Goal: Find specific page/section: Find specific page/section

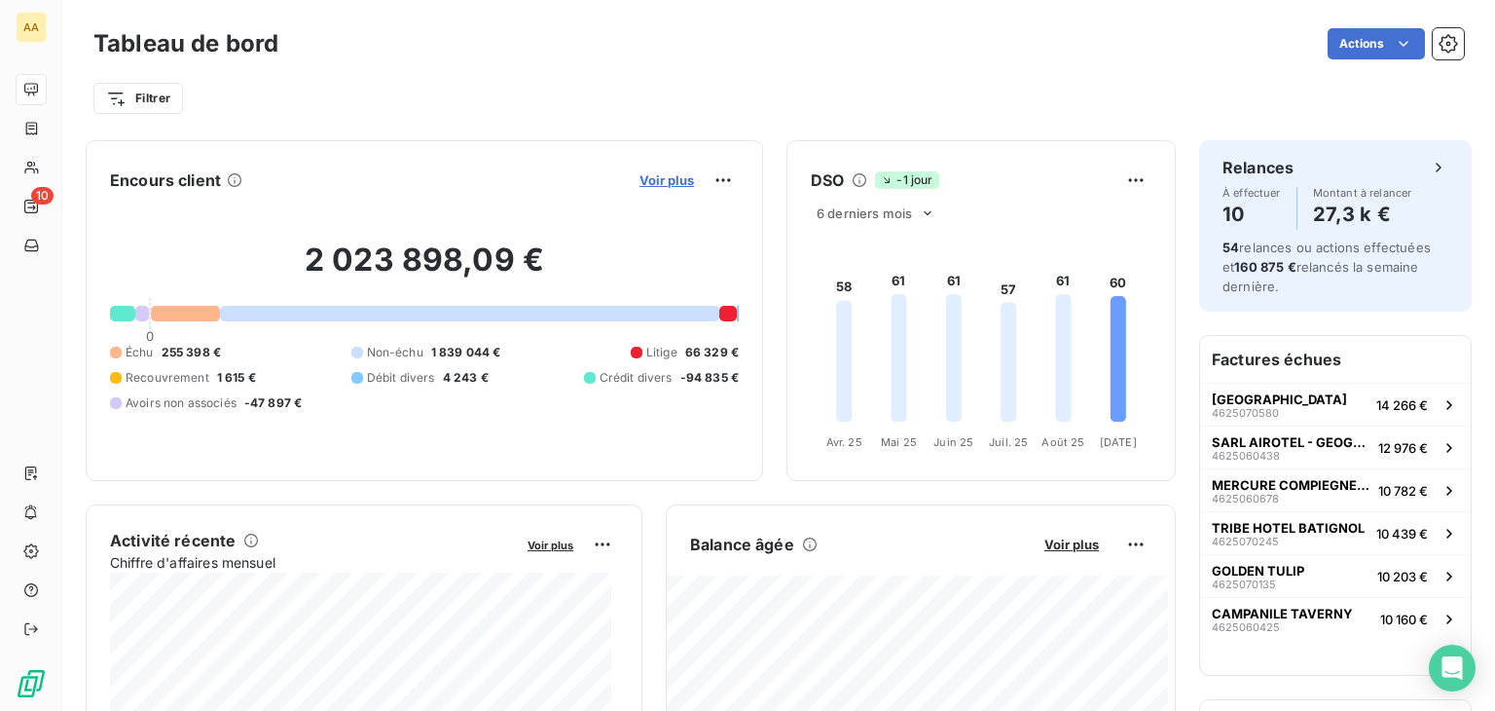
click at [658, 177] on span "Voir plus" at bounding box center [667, 180] width 55 height 16
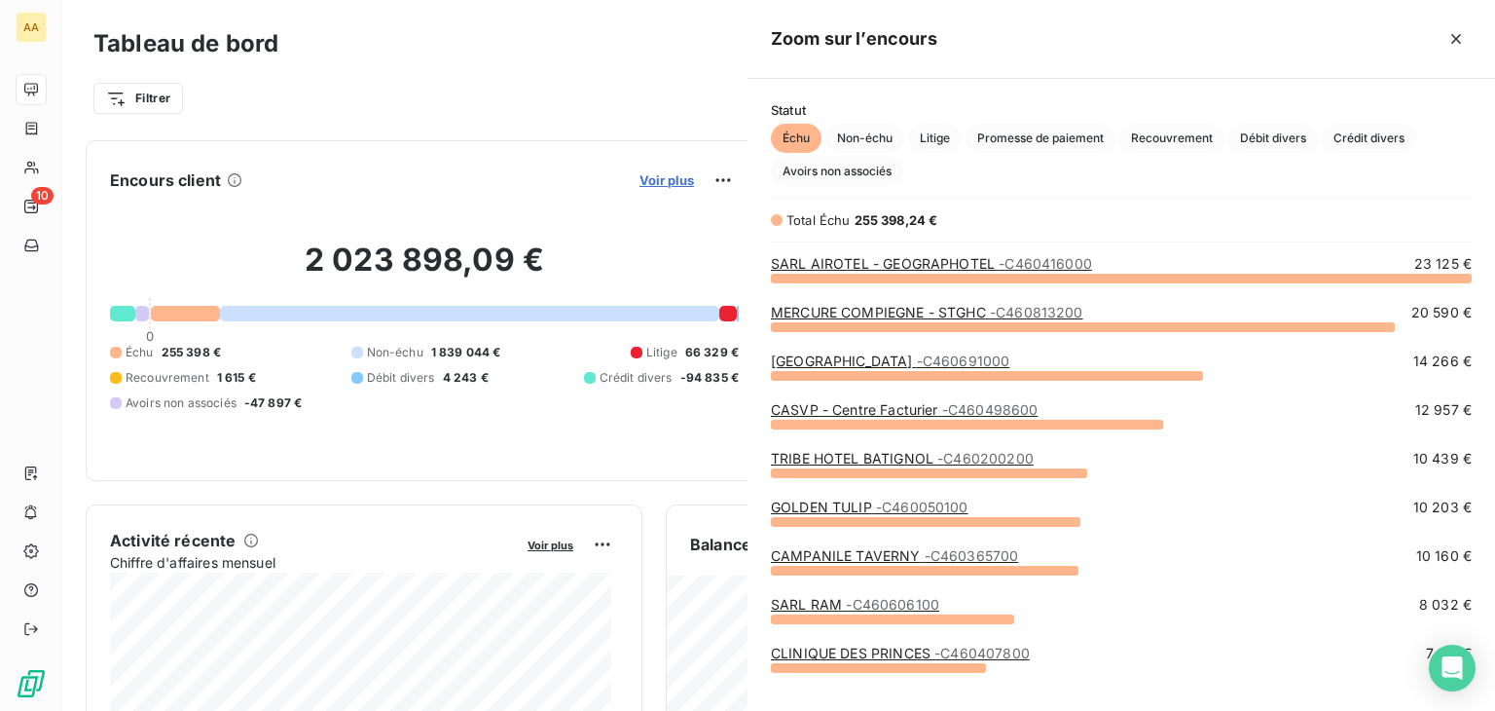
scroll to position [418, 732]
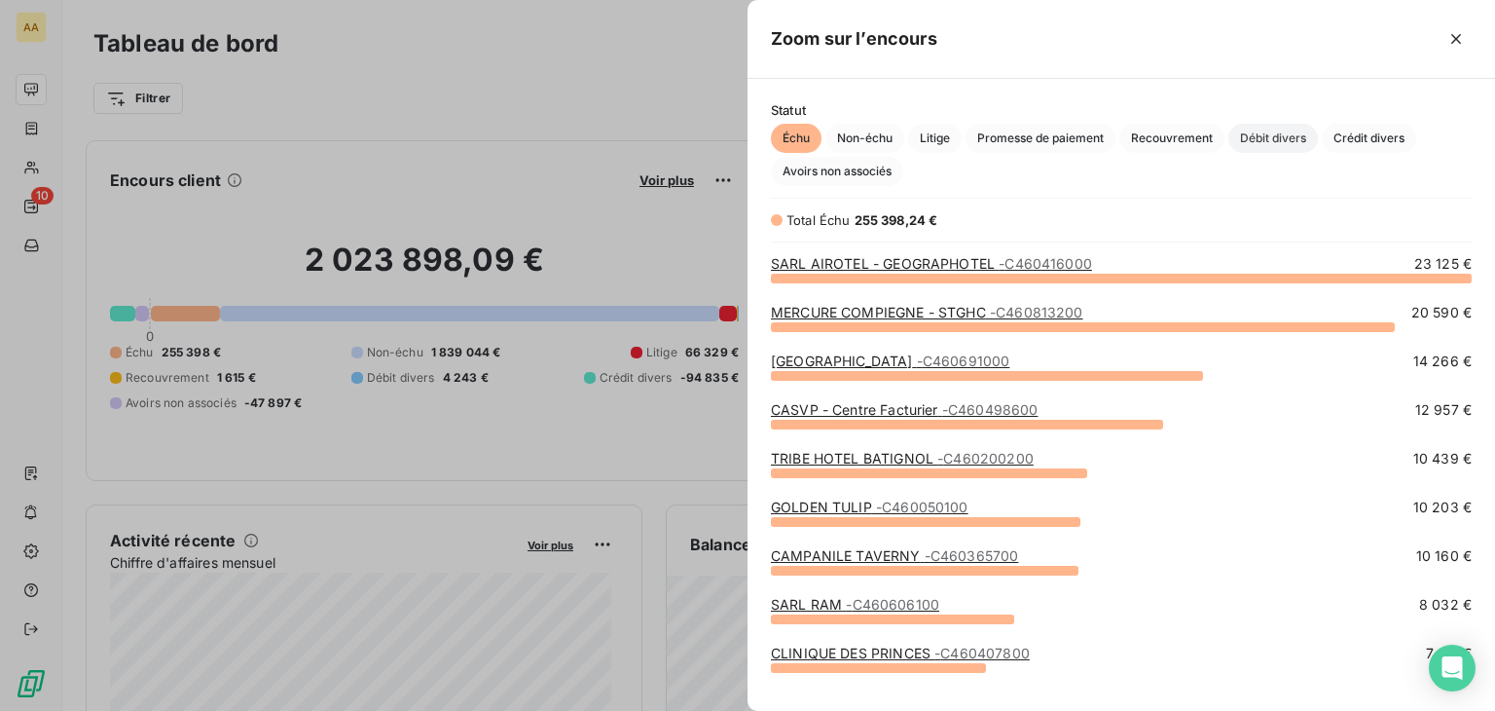
click at [1275, 148] on span "Débit divers" at bounding box center [1273, 138] width 90 height 29
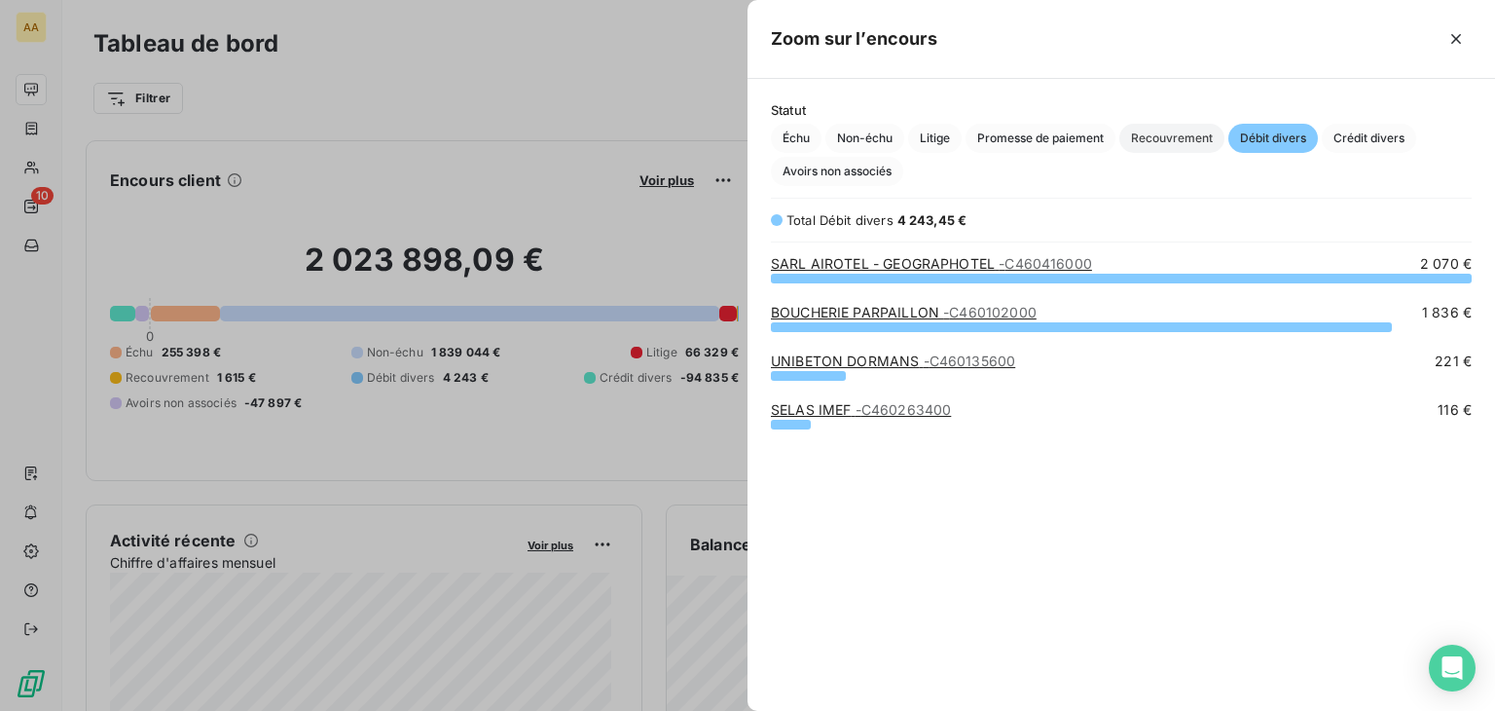
click at [1195, 139] on span "Recouvrement" at bounding box center [1171, 138] width 105 height 29
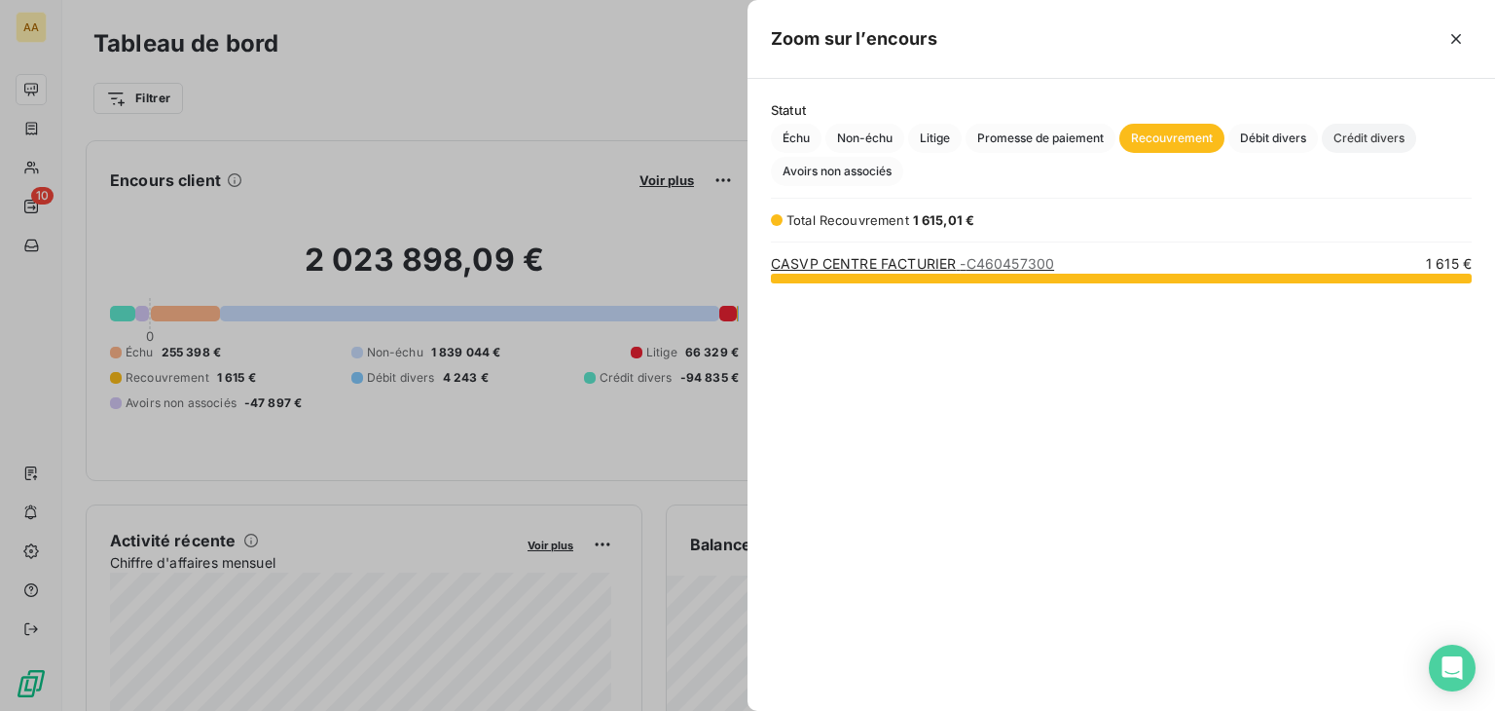
click at [1369, 132] on span "Crédit divers" at bounding box center [1369, 138] width 94 height 29
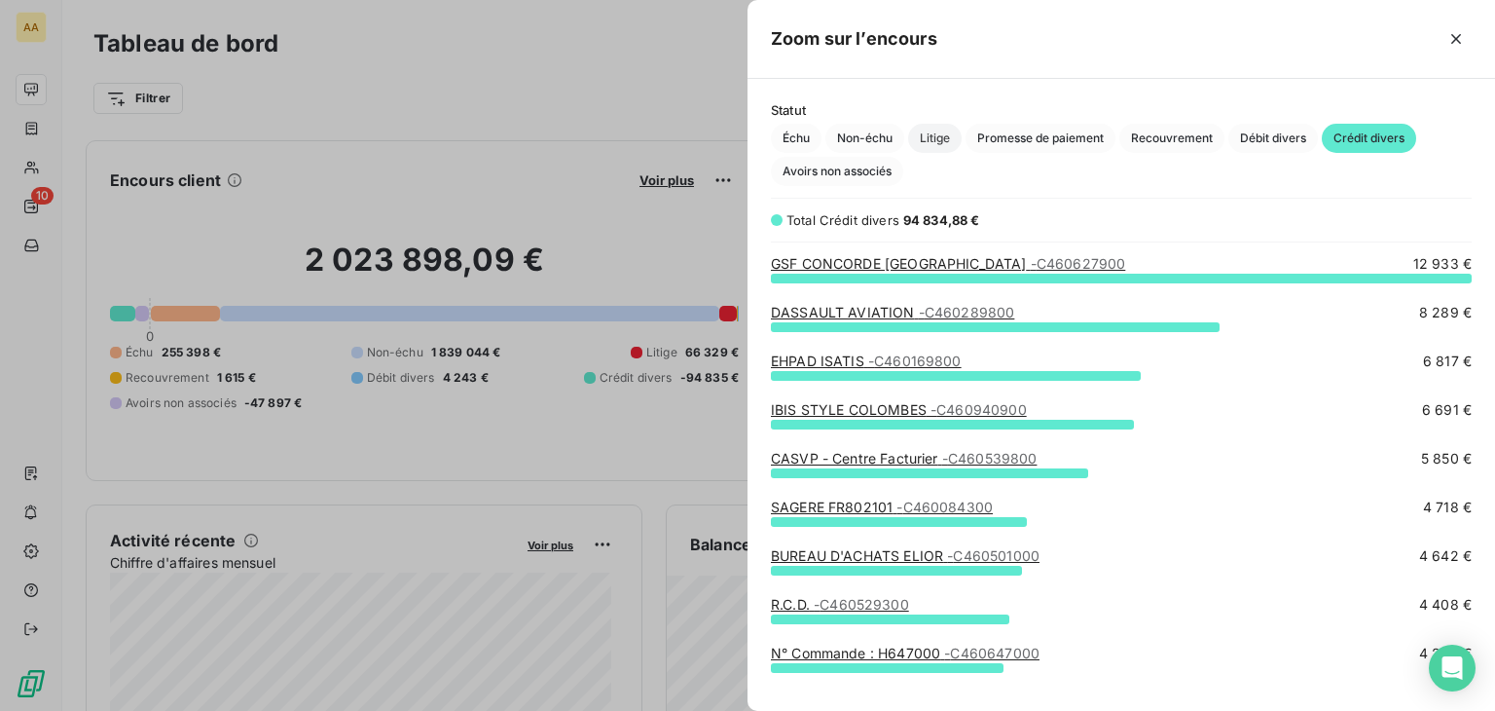
click at [942, 135] on span "Litige" at bounding box center [935, 138] width 54 height 29
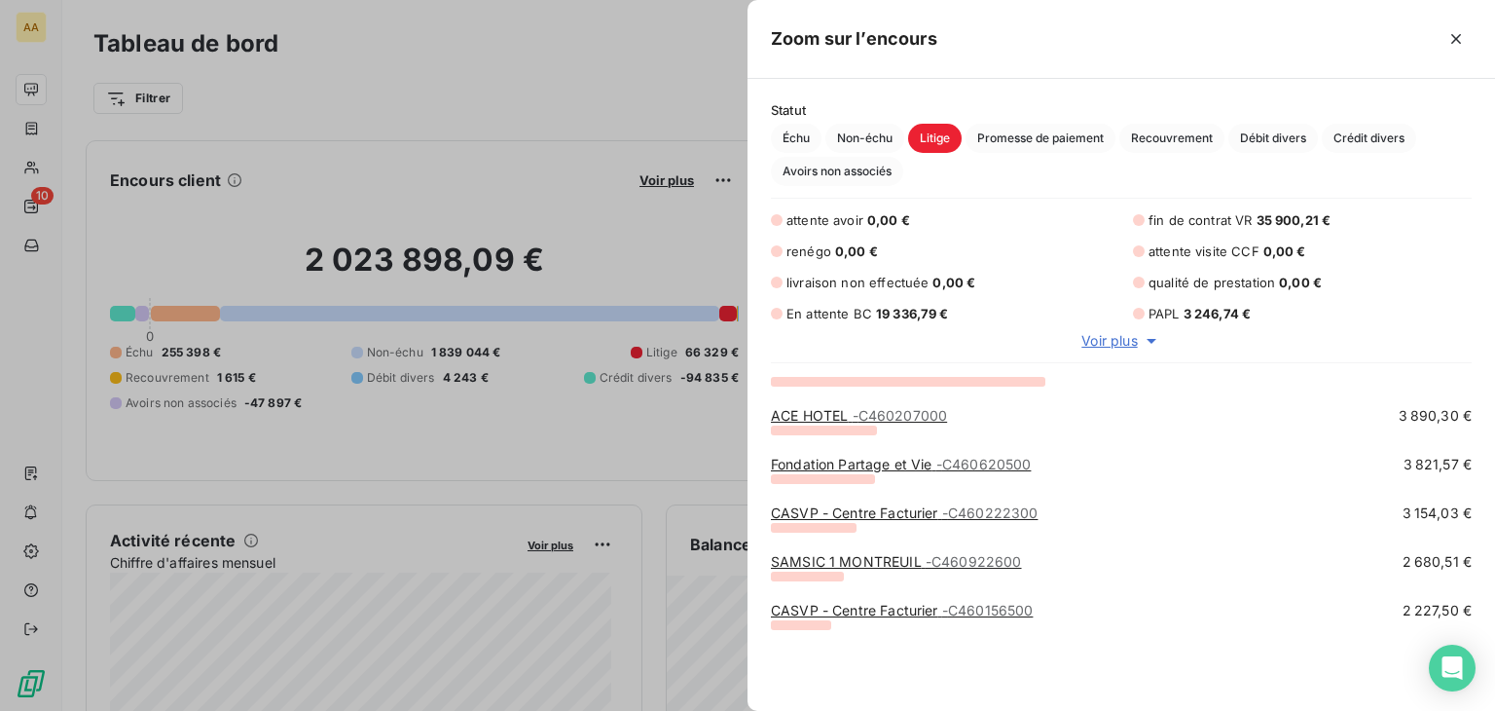
scroll to position [0, 0]
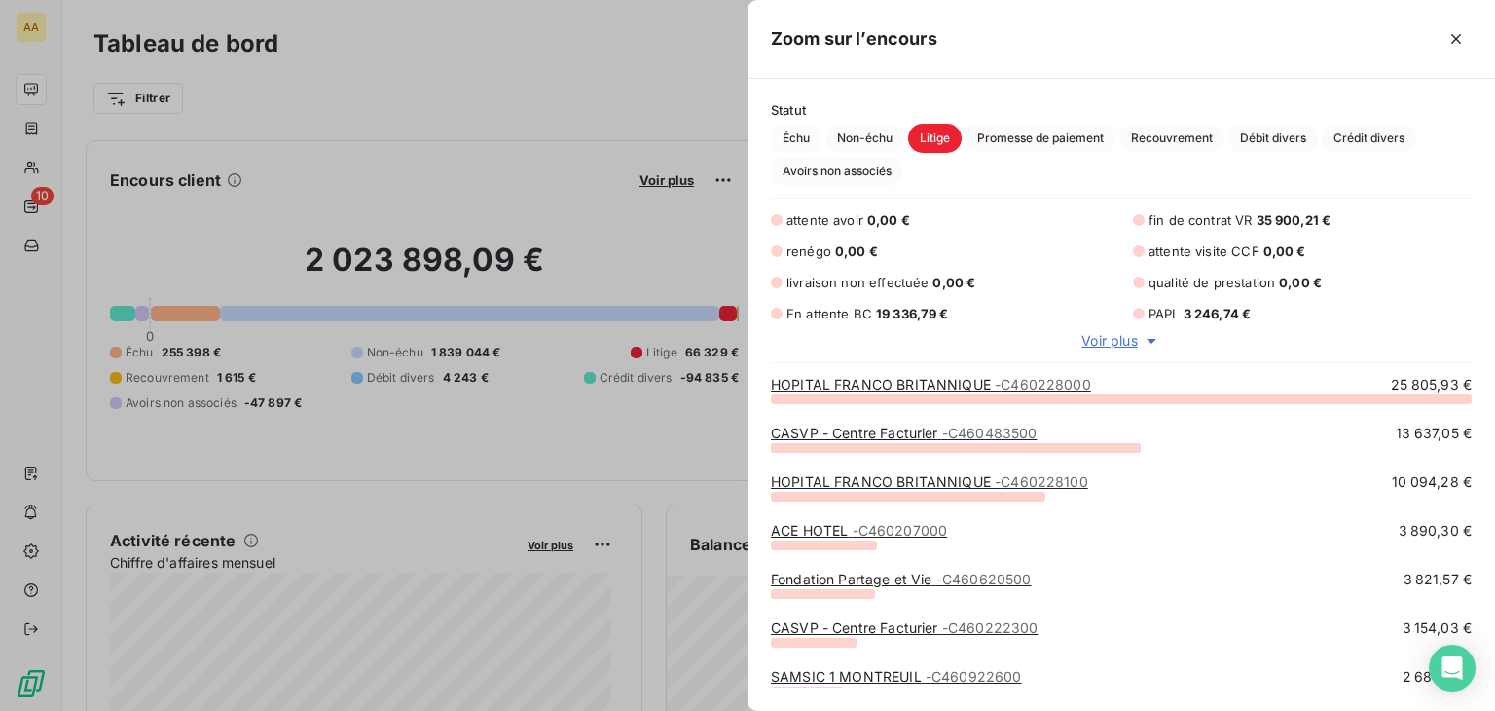
click at [574, 97] on div at bounding box center [747, 355] width 1495 height 711
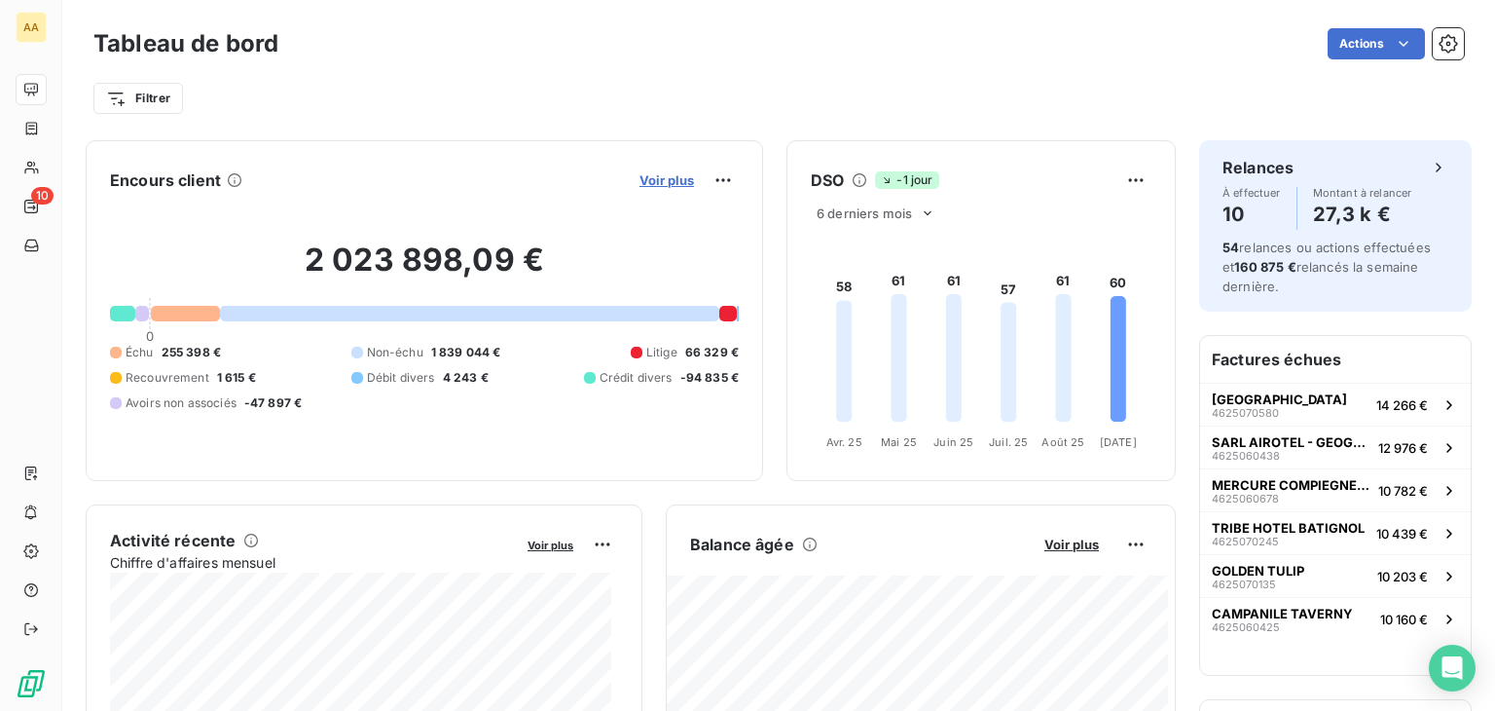
click at [664, 173] on span "Voir plus" at bounding box center [667, 180] width 55 height 16
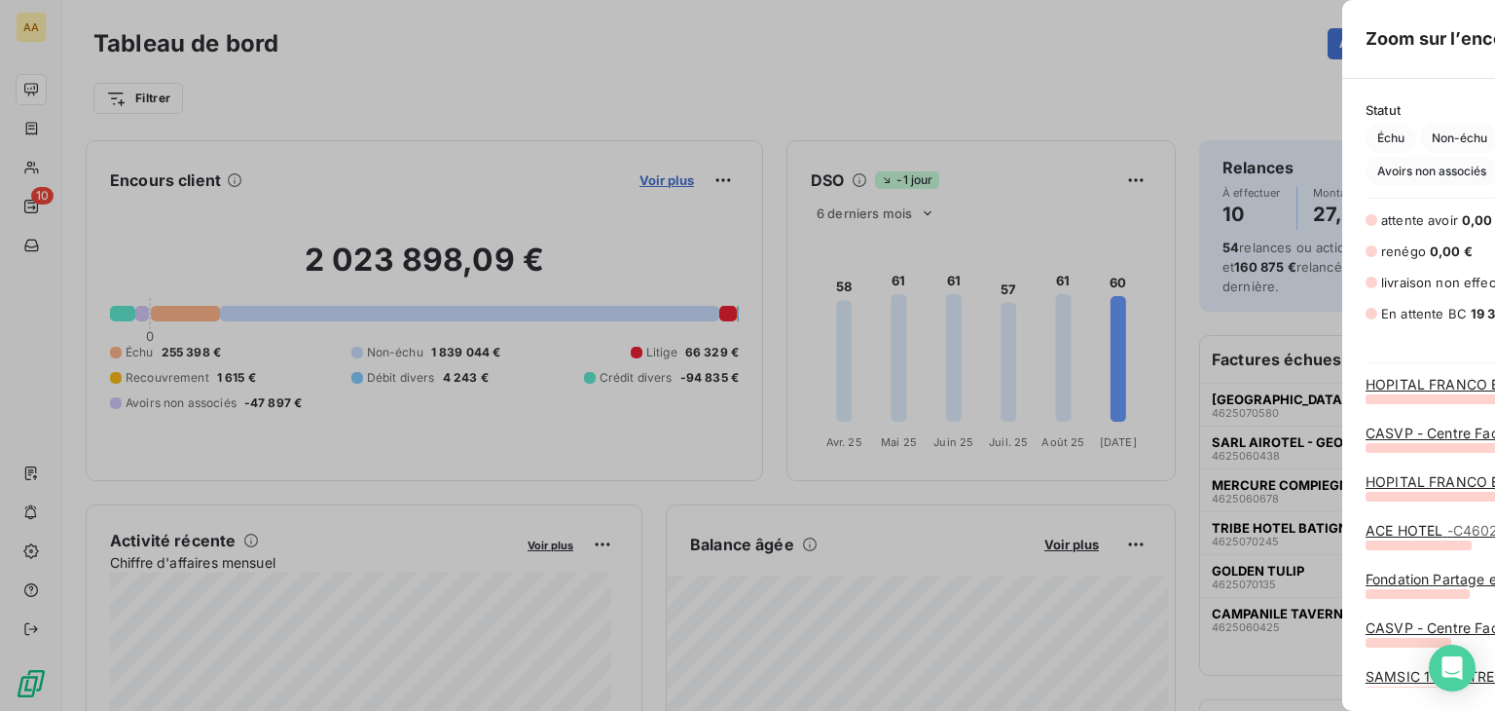
scroll to position [695, 732]
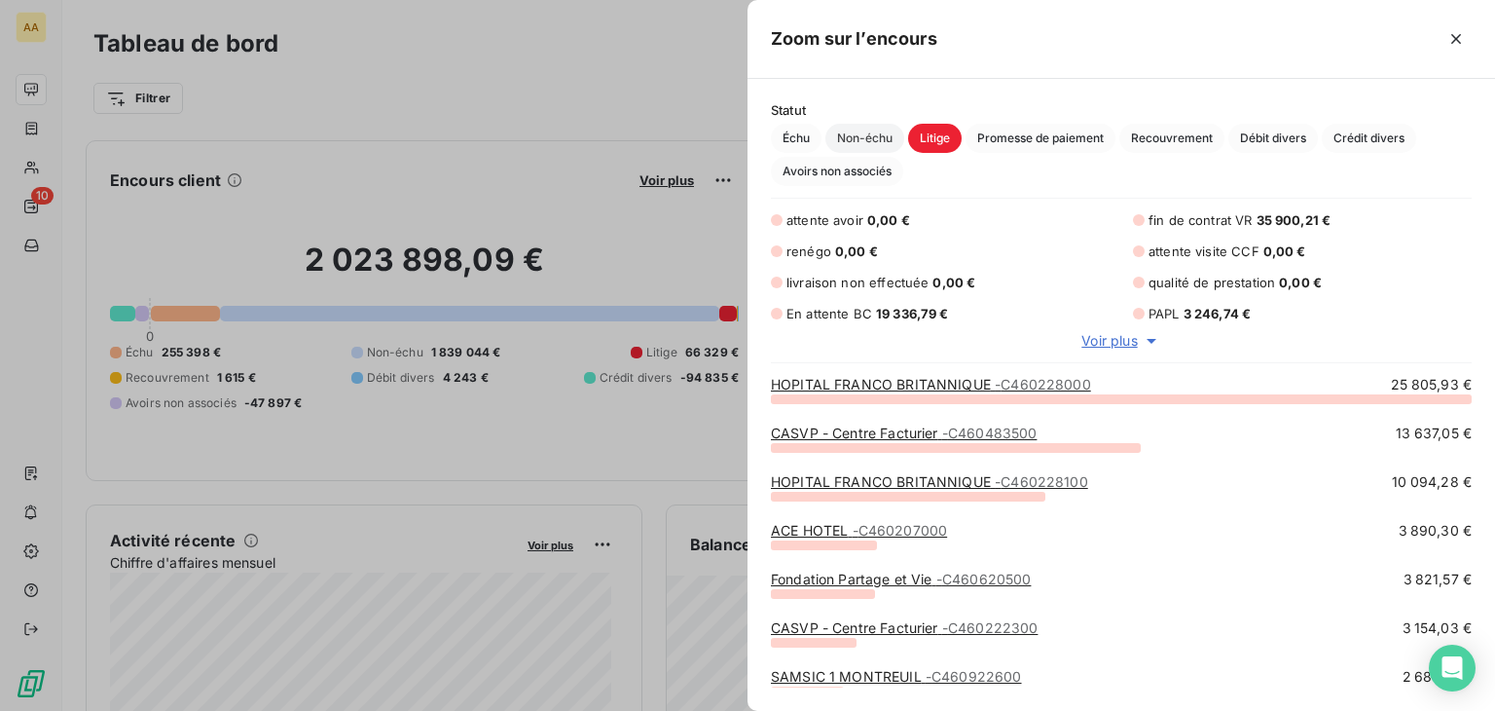
click at [872, 151] on span "Non-échu" at bounding box center [864, 138] width 79 height 29
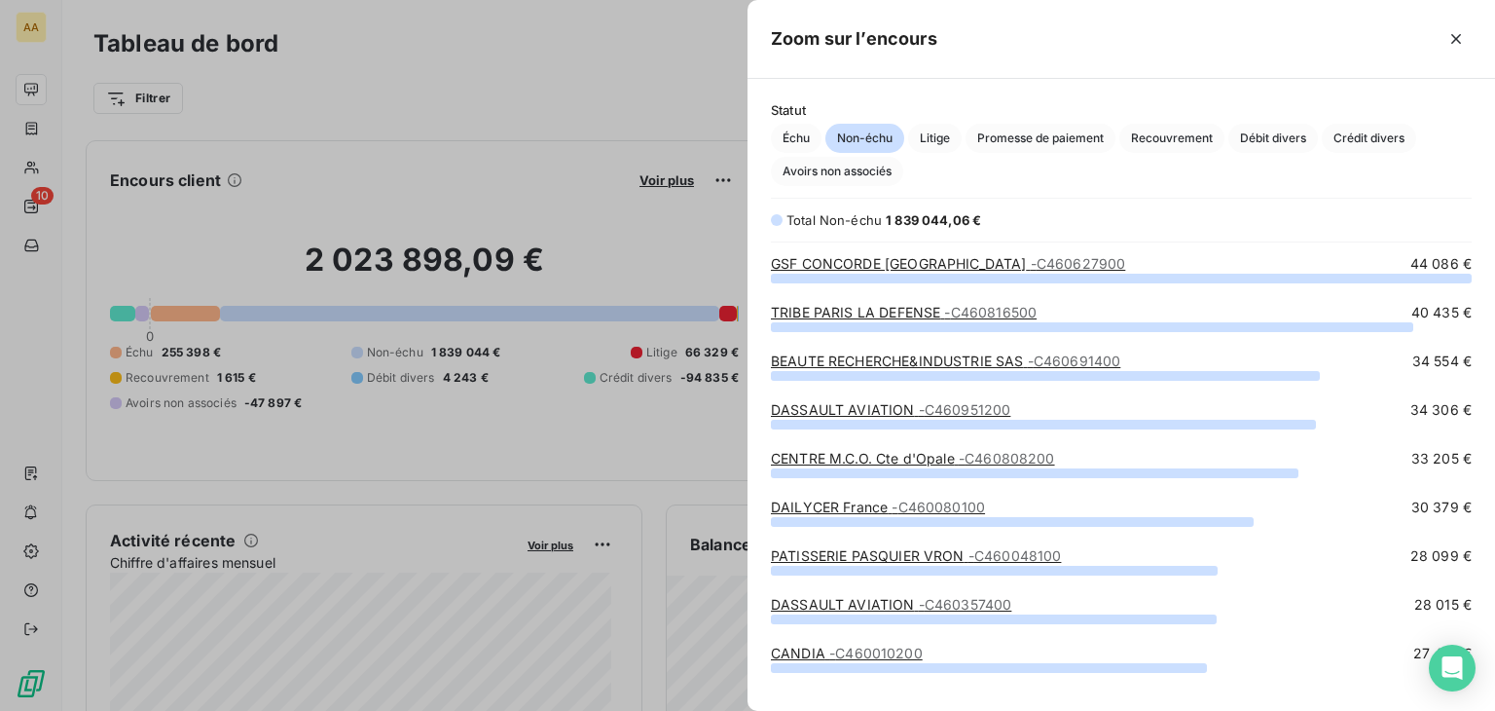
scroll to position [418, 732]
click at [798, 139] on span "Échu" at bounding box center [796, 138] width 51 height 29
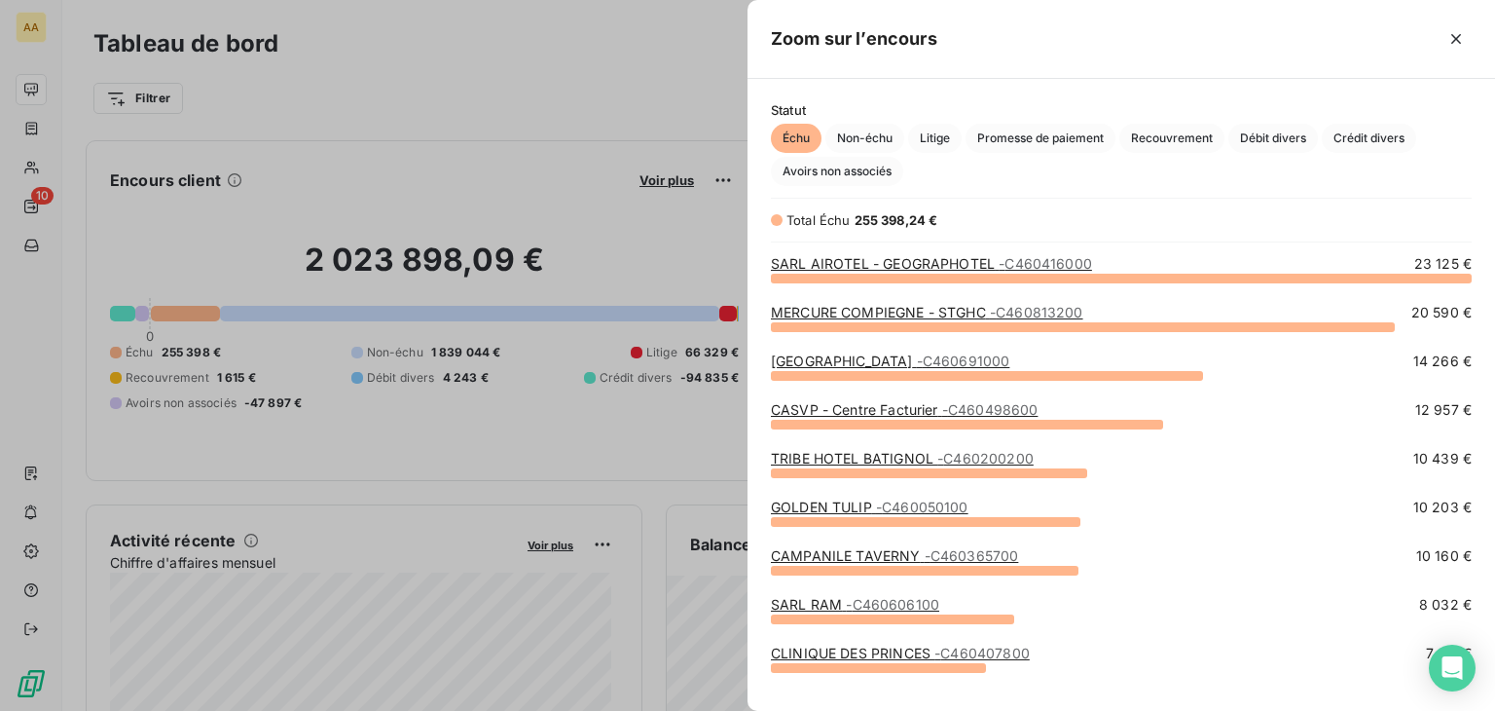
click at [974, 258] on link "SARL AIROTEL - GEOGRAPHOTEL - C460416000" at bounding box center [931, 263] width 321 height 17
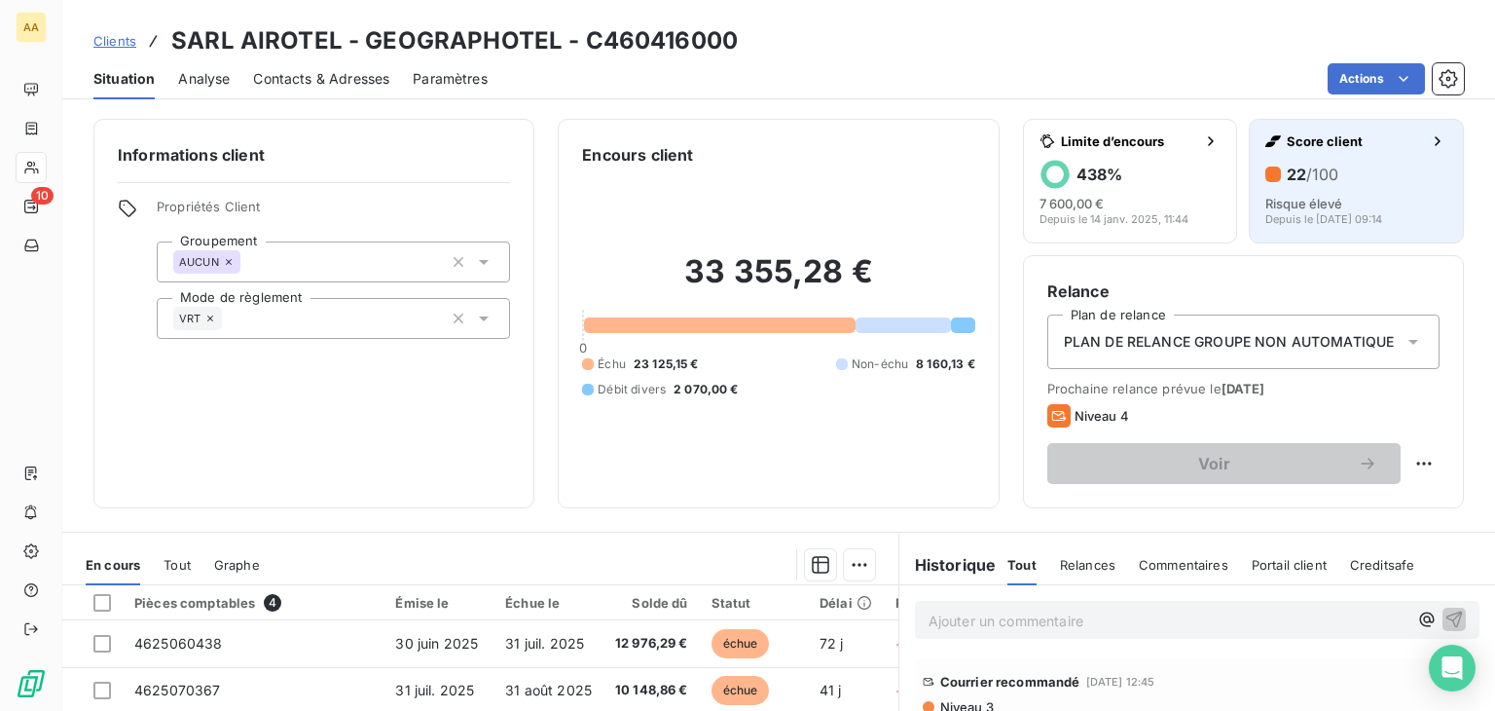
click at [1312, 165] on span "/100" at bounding box center [1322, 174] width 32 height 19
